Goal: Navigation & Orientation: Find specific page/section

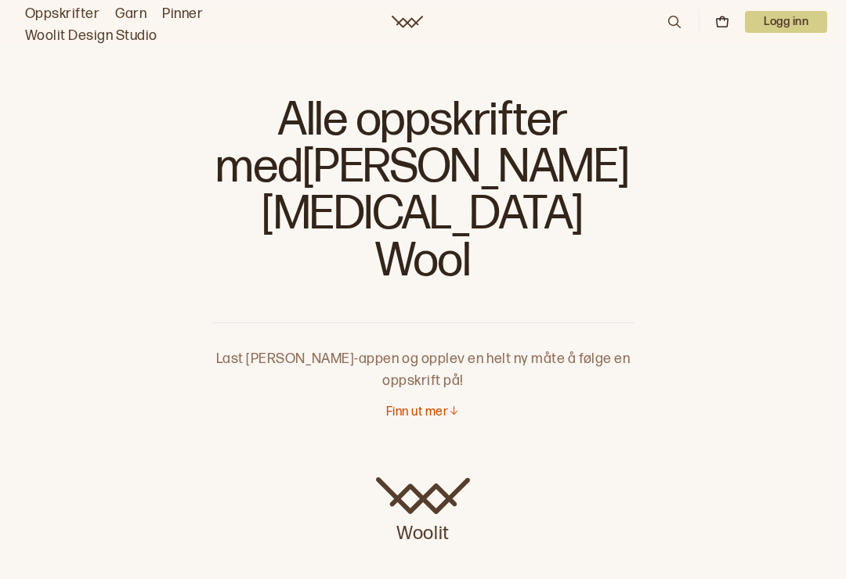
click at [65, 20] on link "Oppskrifter" at bounding box center [62, 14] width 74 height 22
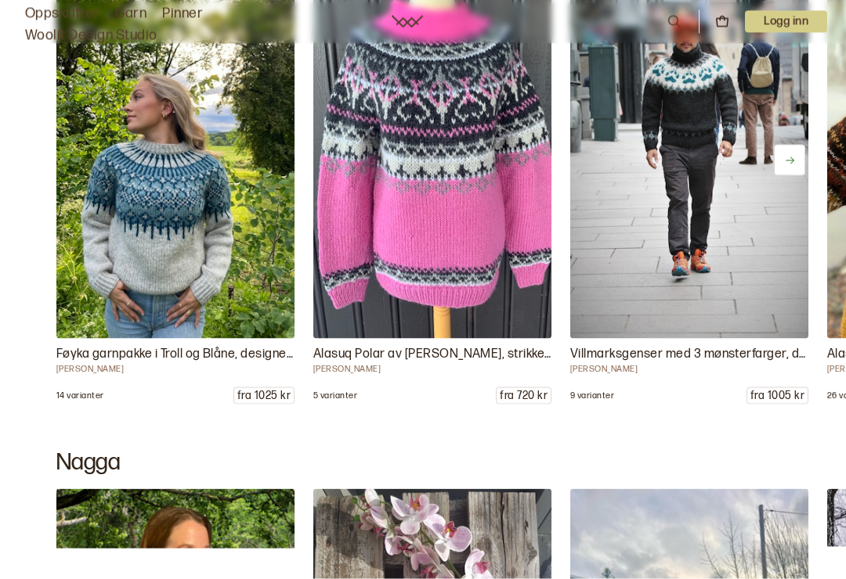
scroll to position [8365, 0]
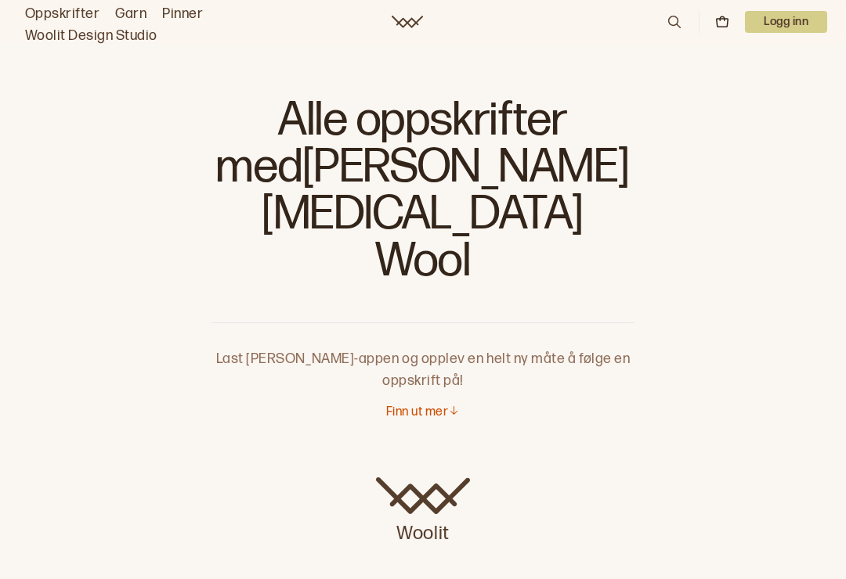
click at [130, 23] on link "Garn" at bounding box center [130, 14] width 31 height 22
